Goal: Use online tool/utility: Utilize a website feature to perform a specific function

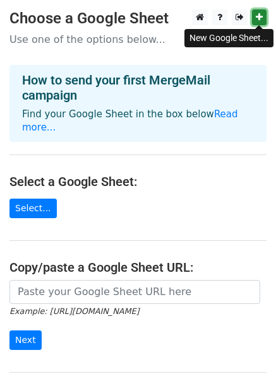
click at [254, 17] on link at bounding box center [259, 17] width 15 height 16
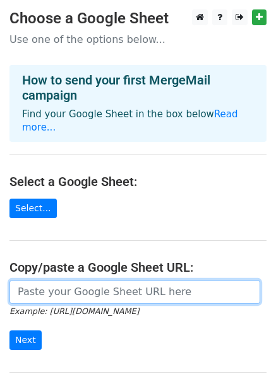
click at [128, 282] on input "url" at bounding box center [134, 292] width 251 height 24
paste input "[URL][DOMAIN_NAME]"
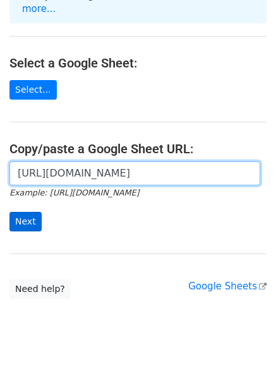
type input "[URL][DOMAIN_NAME]"
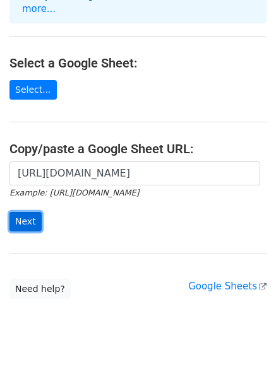
scroll to position [0, 0]
click at [32, 212] on input "Next" at bounding box center [25, 222] width 32 height 20
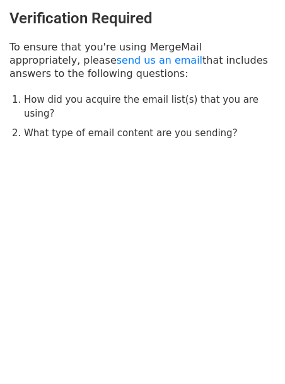
click at [78, 228] on html "Verification Required To ensure that you're using MergeMail appropriately, plea…" at bounding box center [142, 192] width 285 height 384
